Goal: Information Seeking & Learning: Learn about a topic

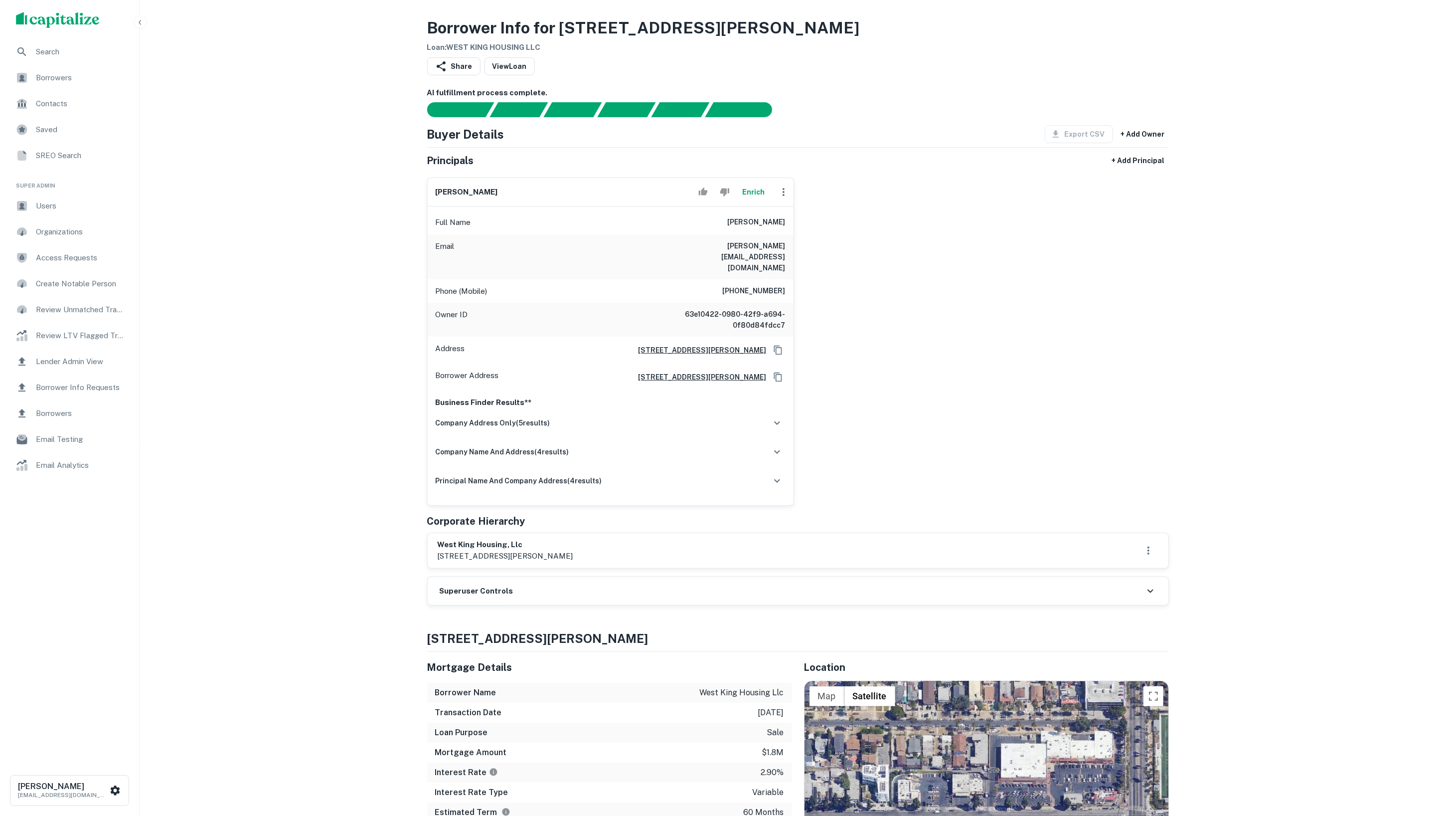
click at [44, 44] on div "Search" at bounding box center [70, 52] width 123 height 24
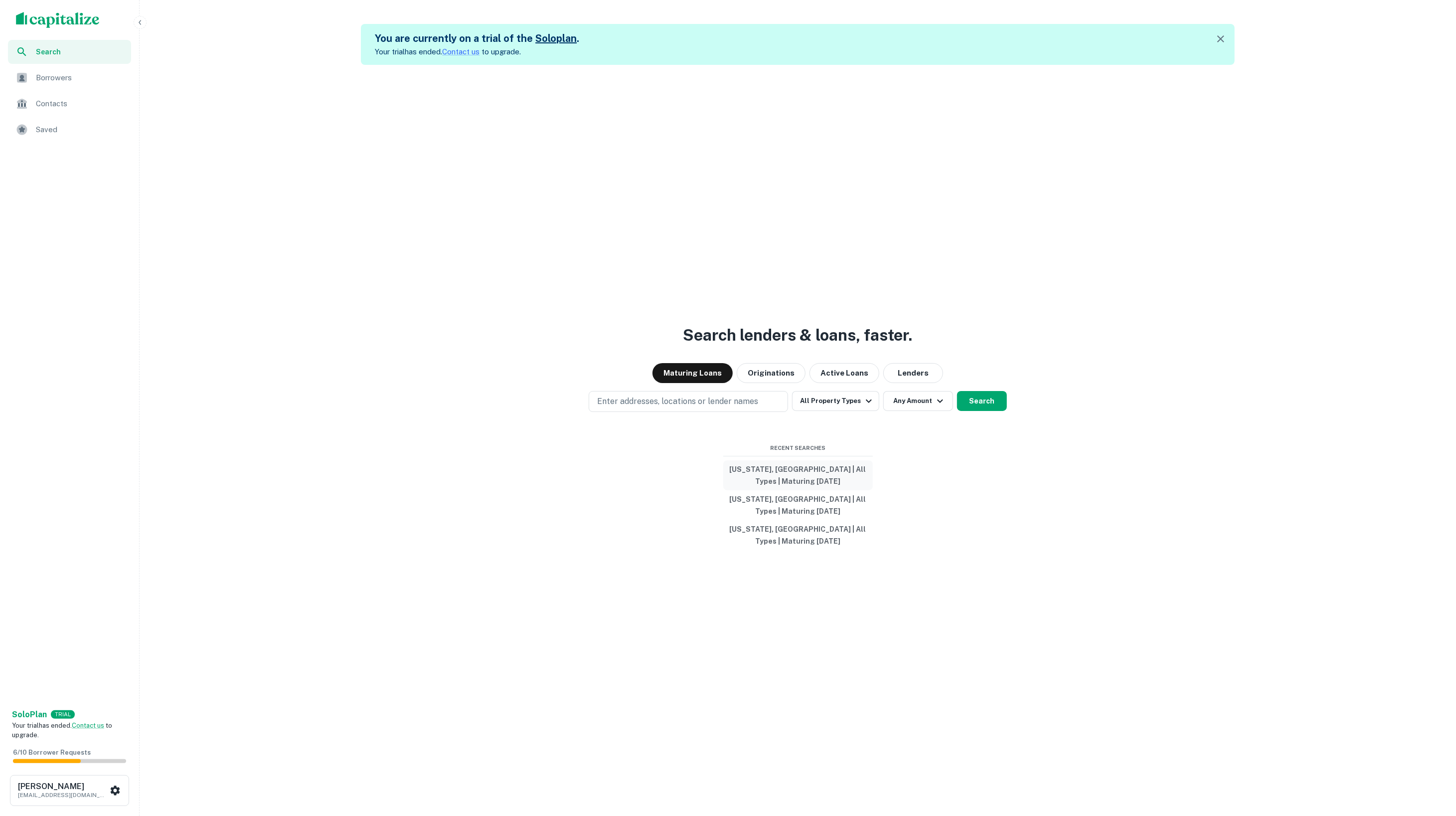
click at [766, 466] on button "California, USA | All Types | Maturing In 1 Year" at bounding box center [798, 474] width 150 height 30
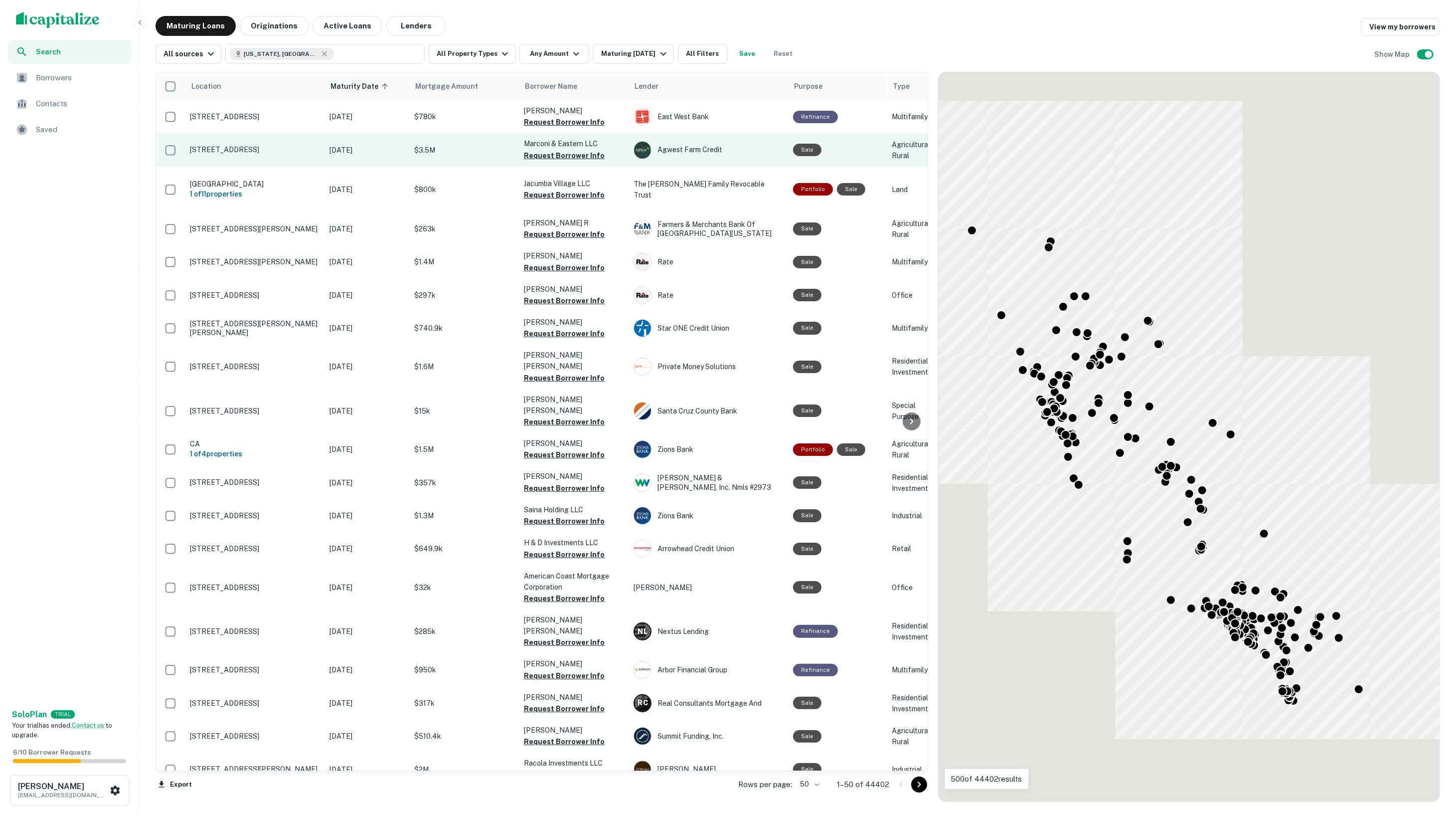
click at [455, 153] on p "$3.5M" at bounding box center [463, 150] width 99 height 11
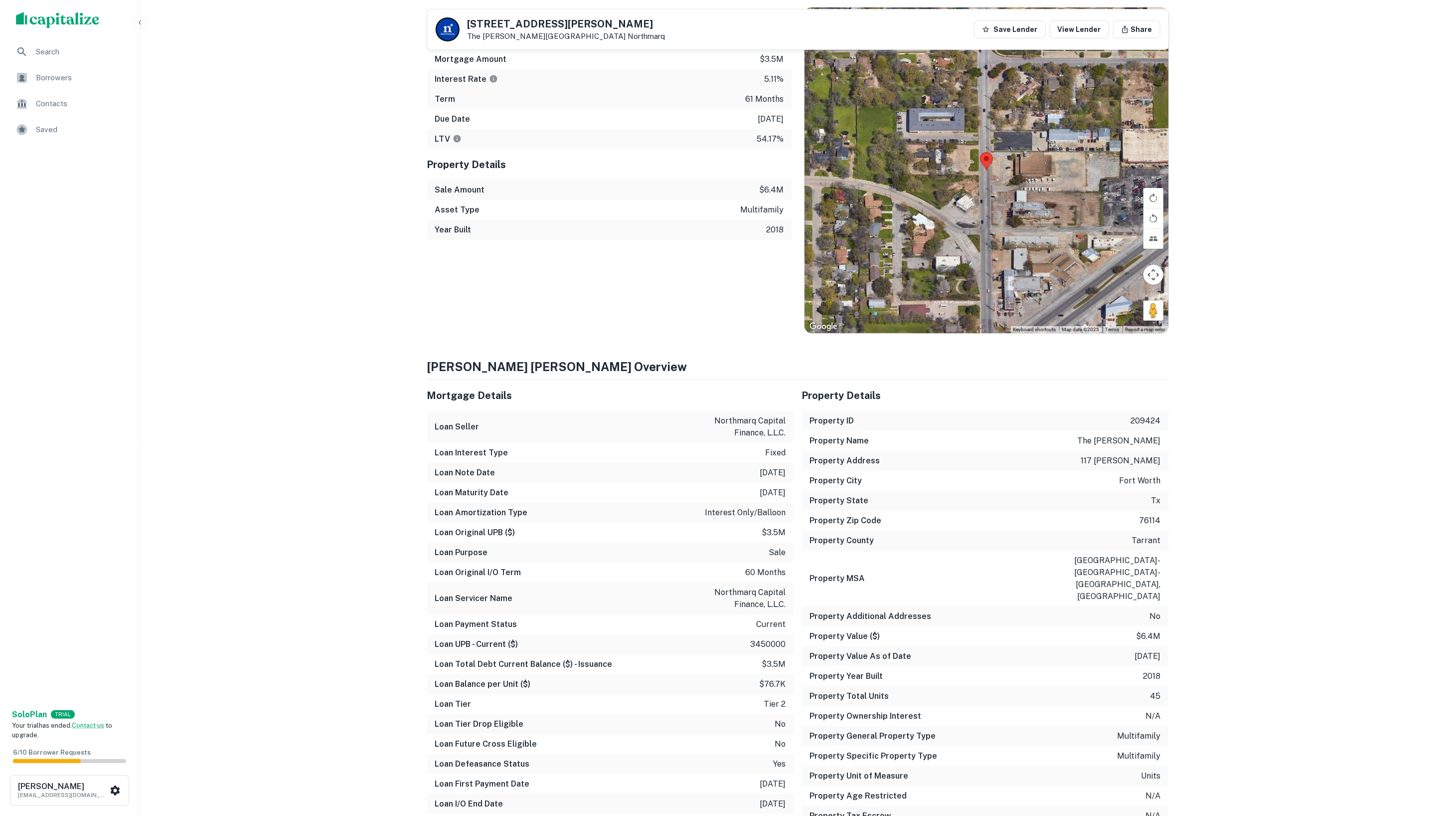
scroll to position [344, 0]
drag, startPoint x: 751, startPoint y: 466, endPoint x: 789, endPoint y: 469, distance: 38.1
click at [789, 469] on div "Loan Note Date 9/17/2025" at bounding box center [610, 470] width 367 height 20
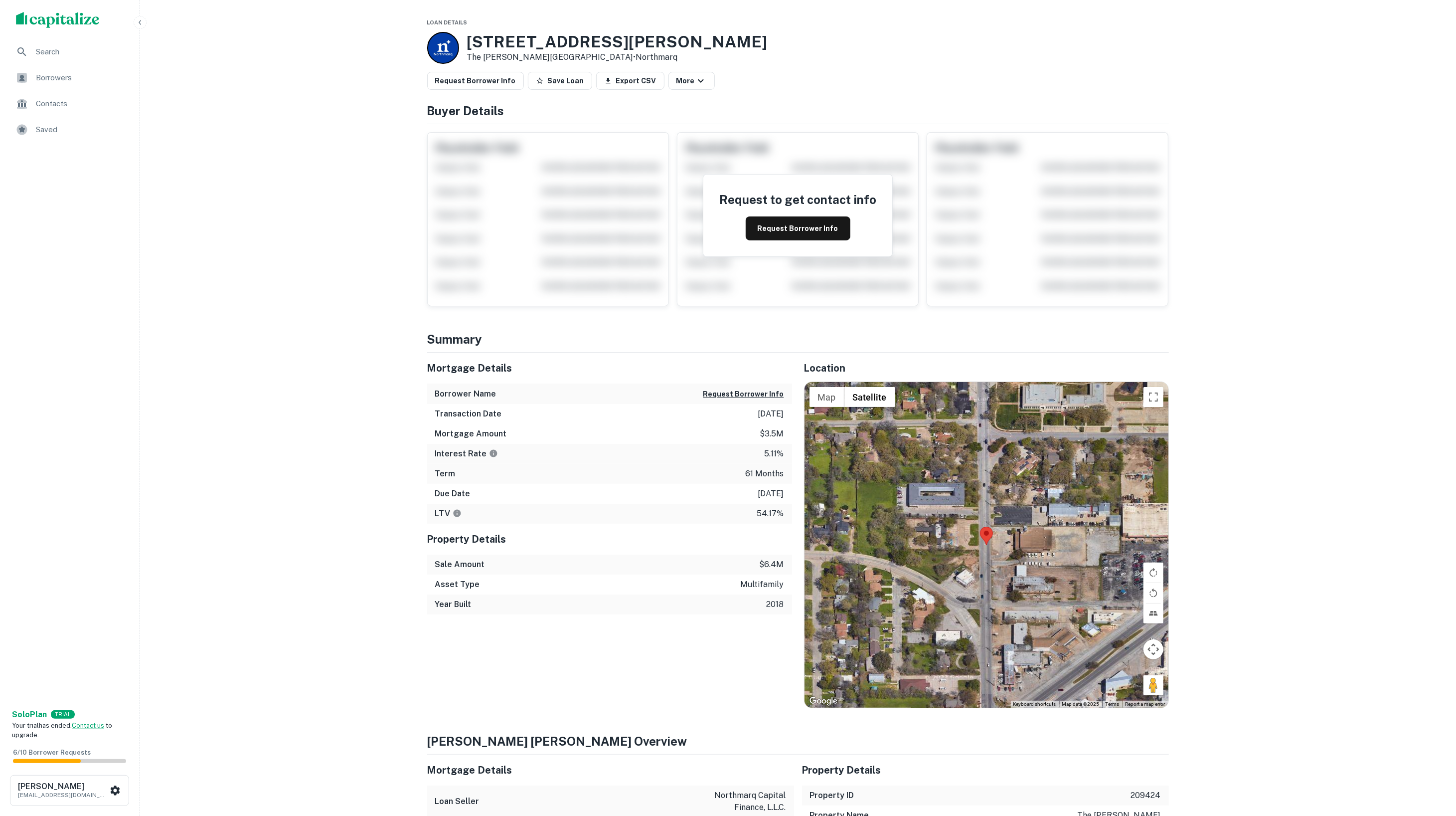
scroll to position [1, 0]
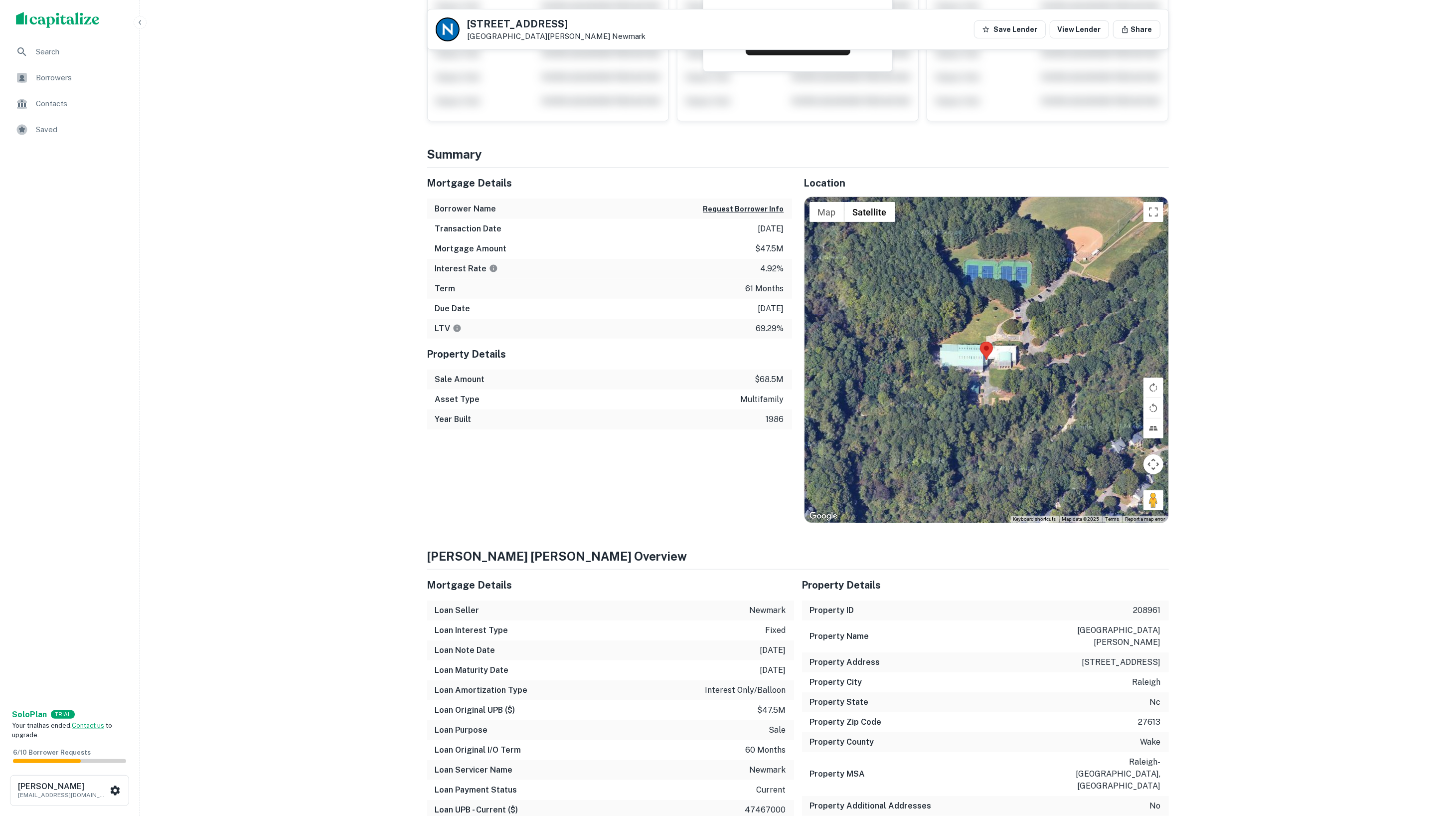
scroll to position [157, 0]
